Goal: Task Accomplishment & Management: Manage account settings

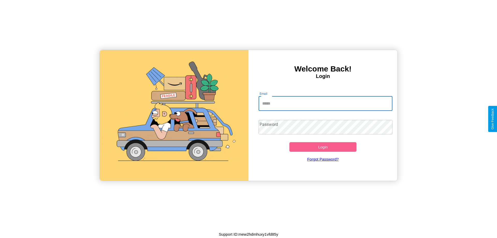
click at [326, 103] on input "Email" at bounding box center [326, 103] width 134 height 15
type input "**********"
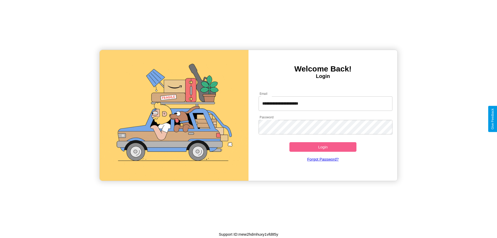
click at [323, 147] on button "Login" at bounding box center [323, 147] width 67 height 10
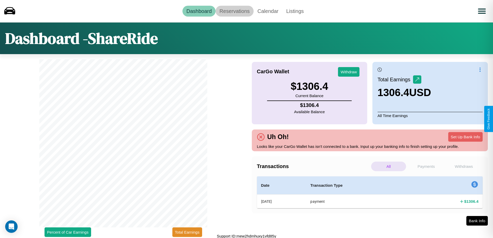
click at [235, 11] on link "Reservations" at bounding box center [235, 11] width 38 height 11
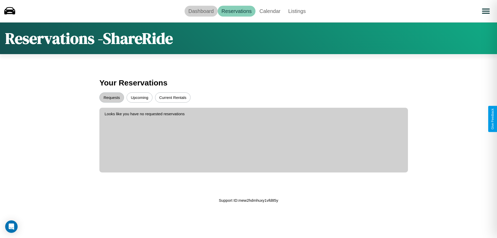
click at [201, 11] on link "Dashboard" at bounding box center [201, 11] width 33 height 11
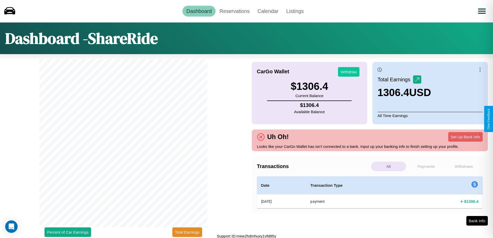
click at [349, 72] on button "Withdraw" at bounding box center [348, 72] width 21 height 10
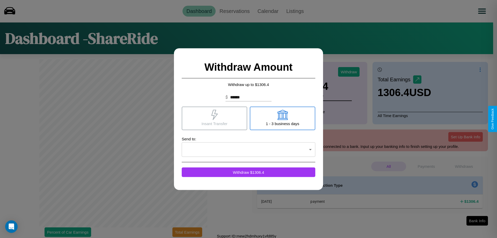
click at [214, 118] on icon at bounding box center [214, 115] width 6 height 10
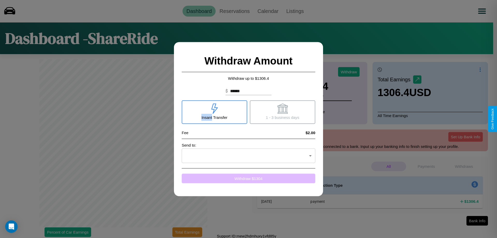
click at [249, 178] on button "Withdraw $ 1304" at bounding box center [249, 179] width 134 height 10
